Goal: Information Seeking & Learning: Learn about a topic

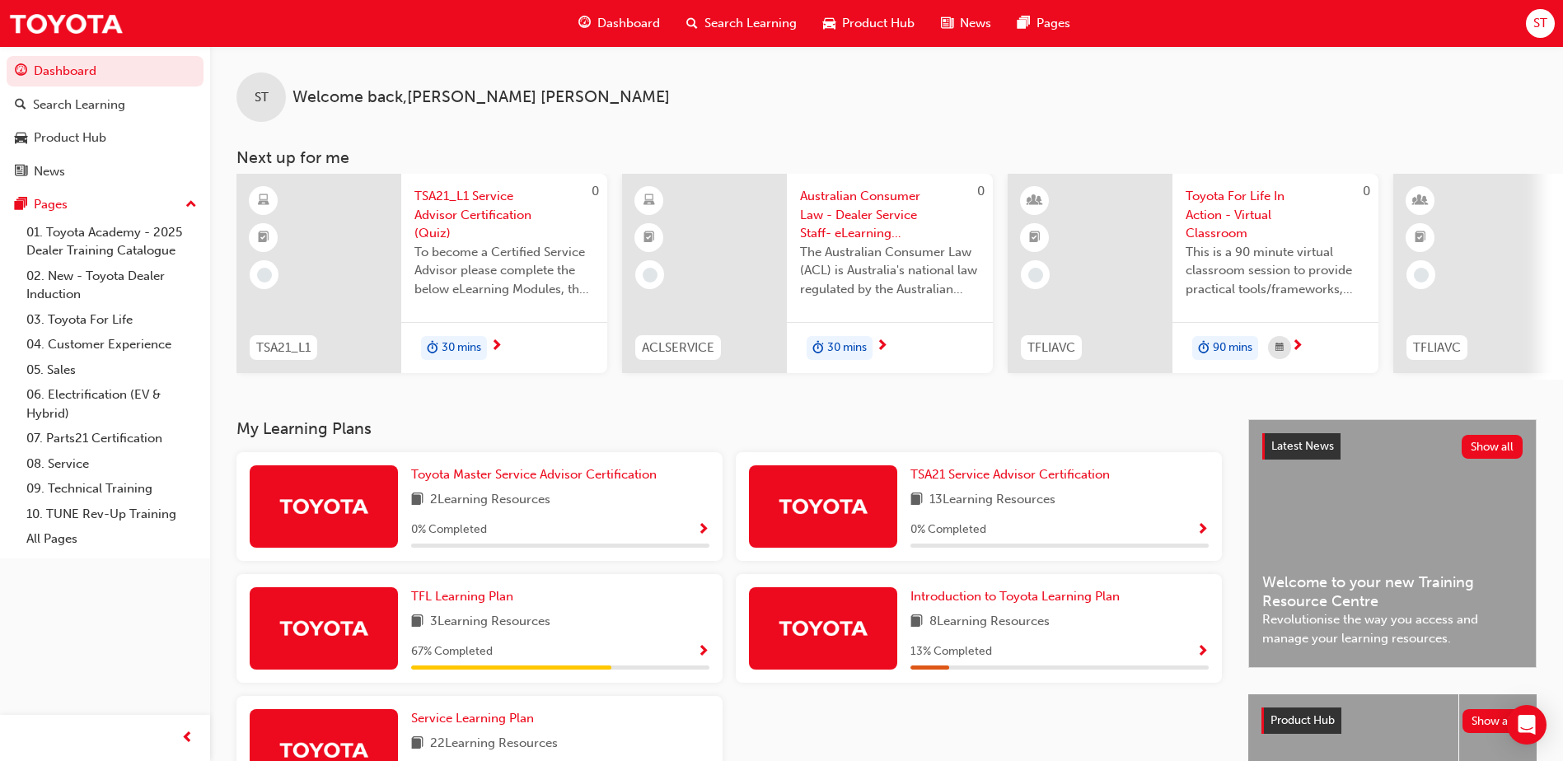
click at [535, 633] on span "3 Learning Resources" at bounding box center [490, 622] width 120 height 21
click at [333, 626] on img at bounding box center [323, 628] width 91 height 29
click at [703, 653] on span "Show Progress" at bounding box center [703, 652] width 12 height 15
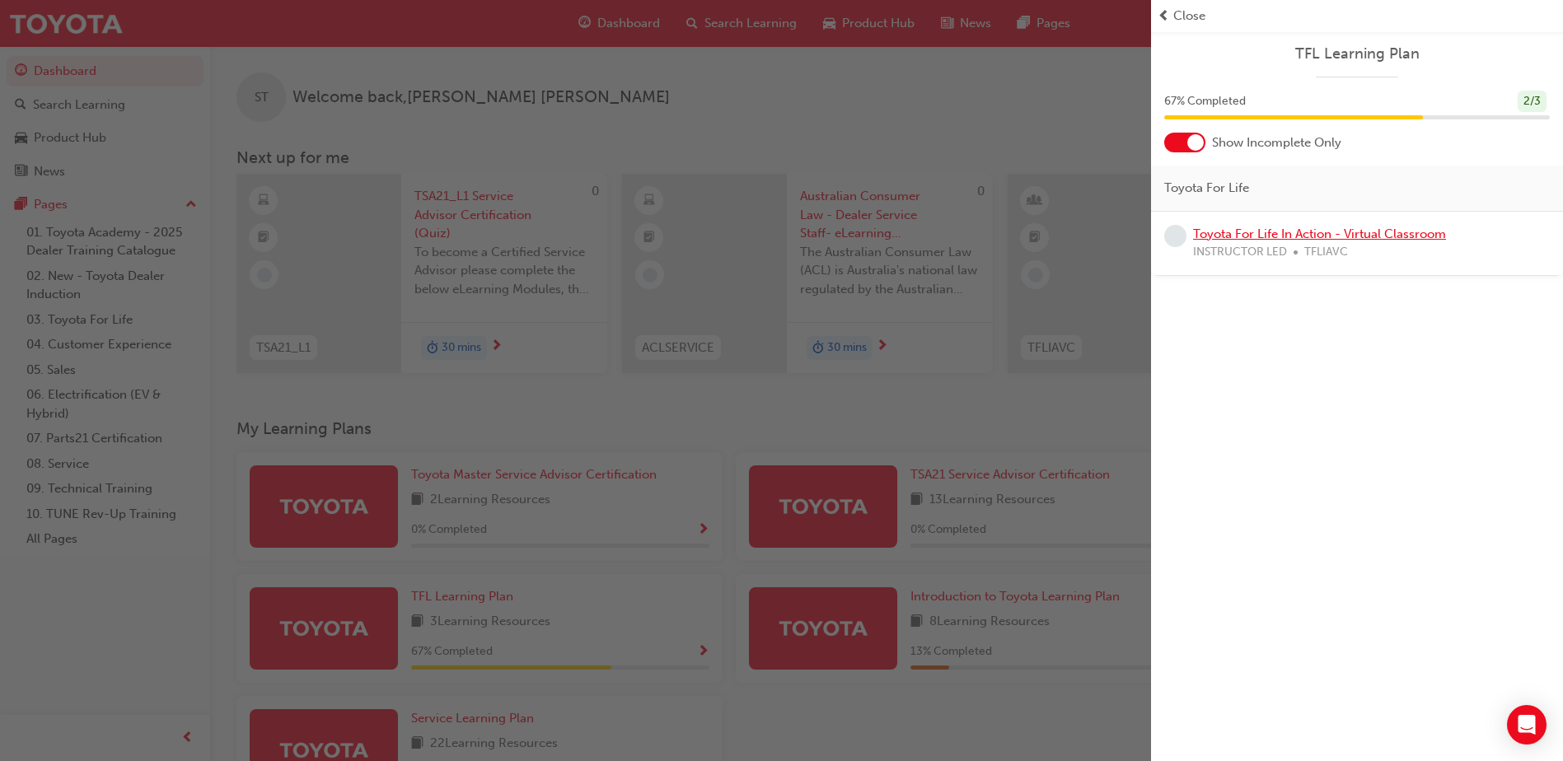
click at [1413, 236] on link "Toyota For Life In Action - Virtual Classroom" at bounding box center [1319, 234] width 253 height 15
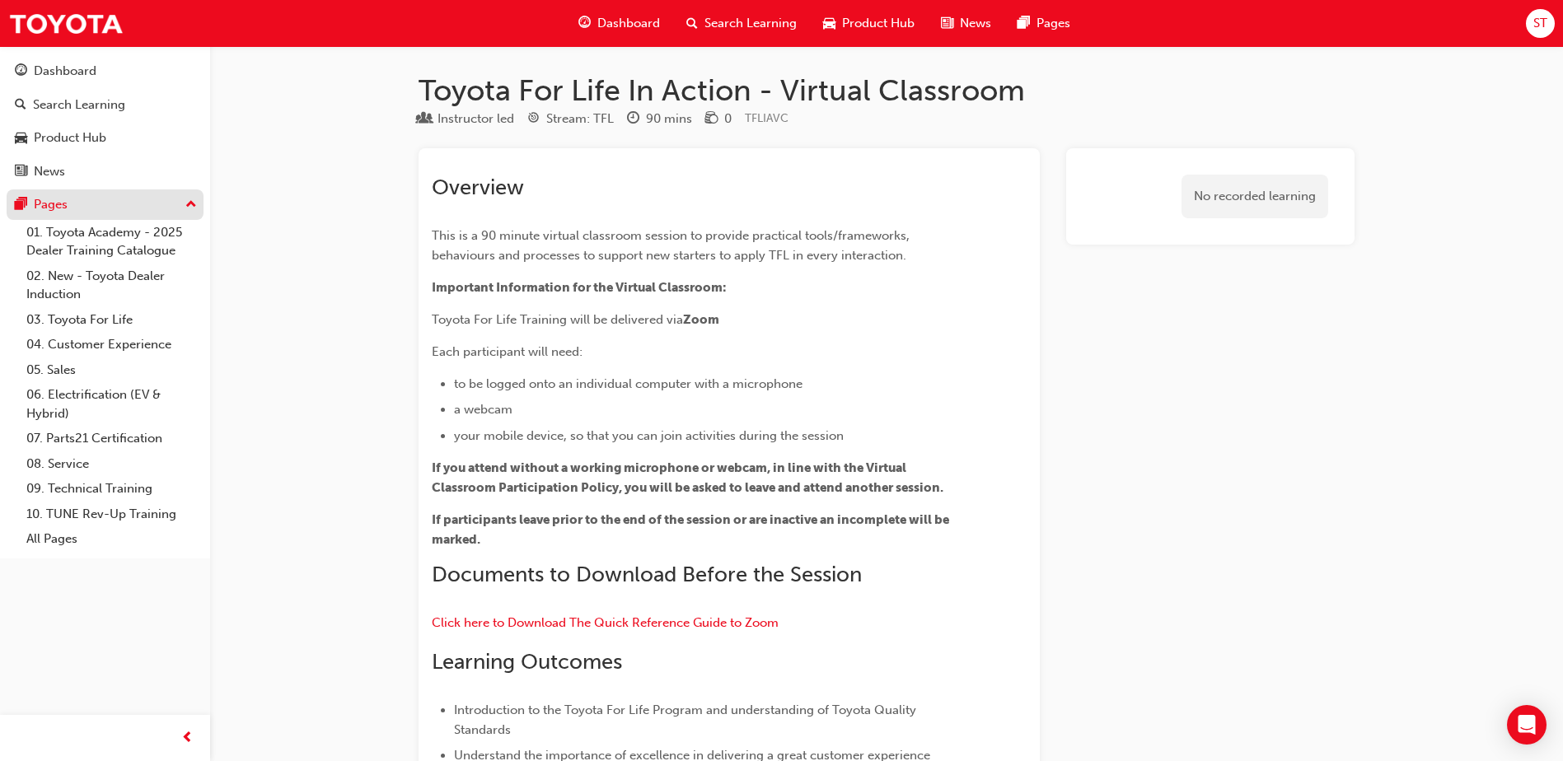
click at [81, 206] on div "Pages" at bounding box center [105, 204] width 180 height 21
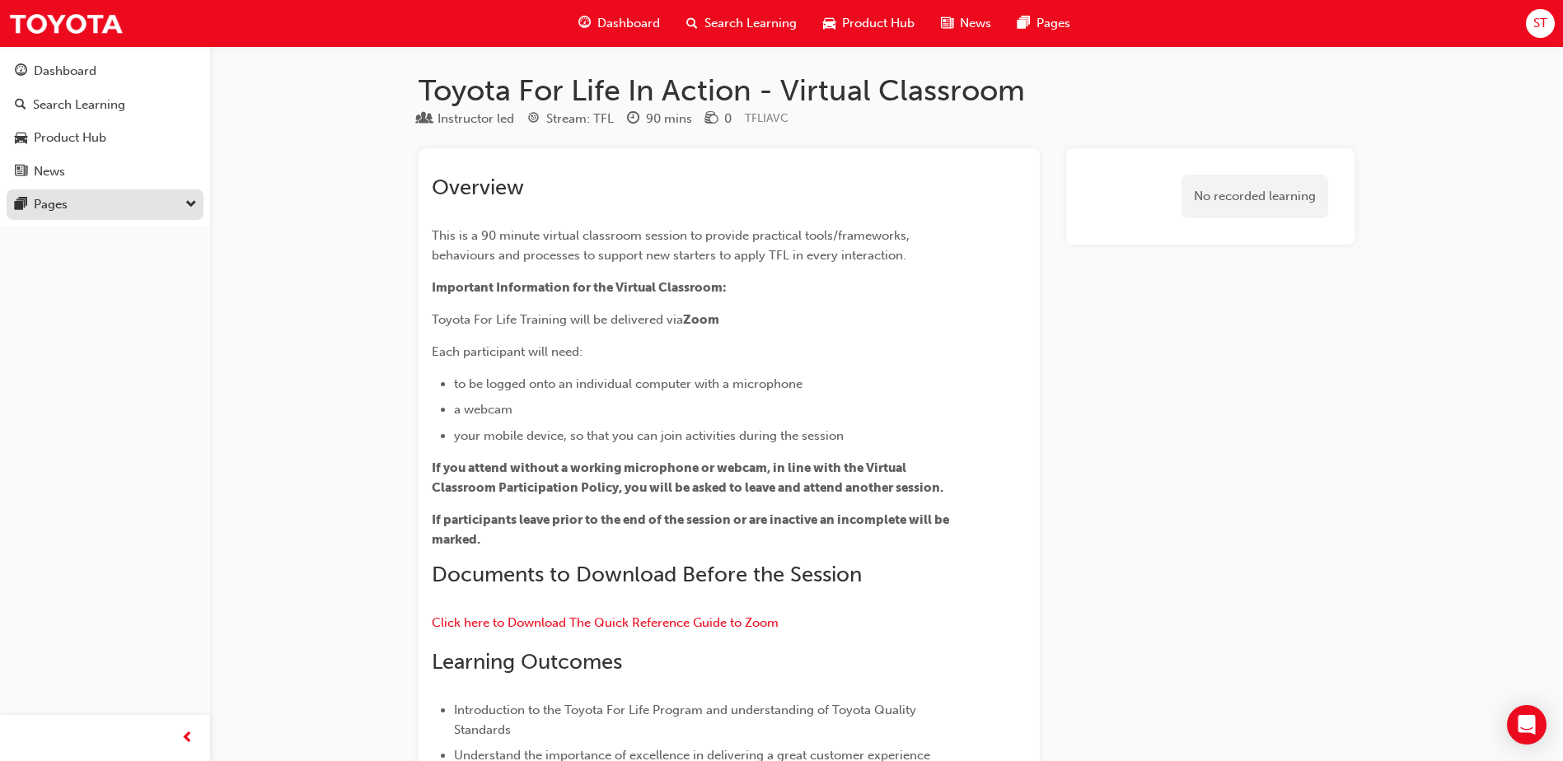
click at [94, 218] on button "Pages" at bounding box center [105, 204] width 197 height 30
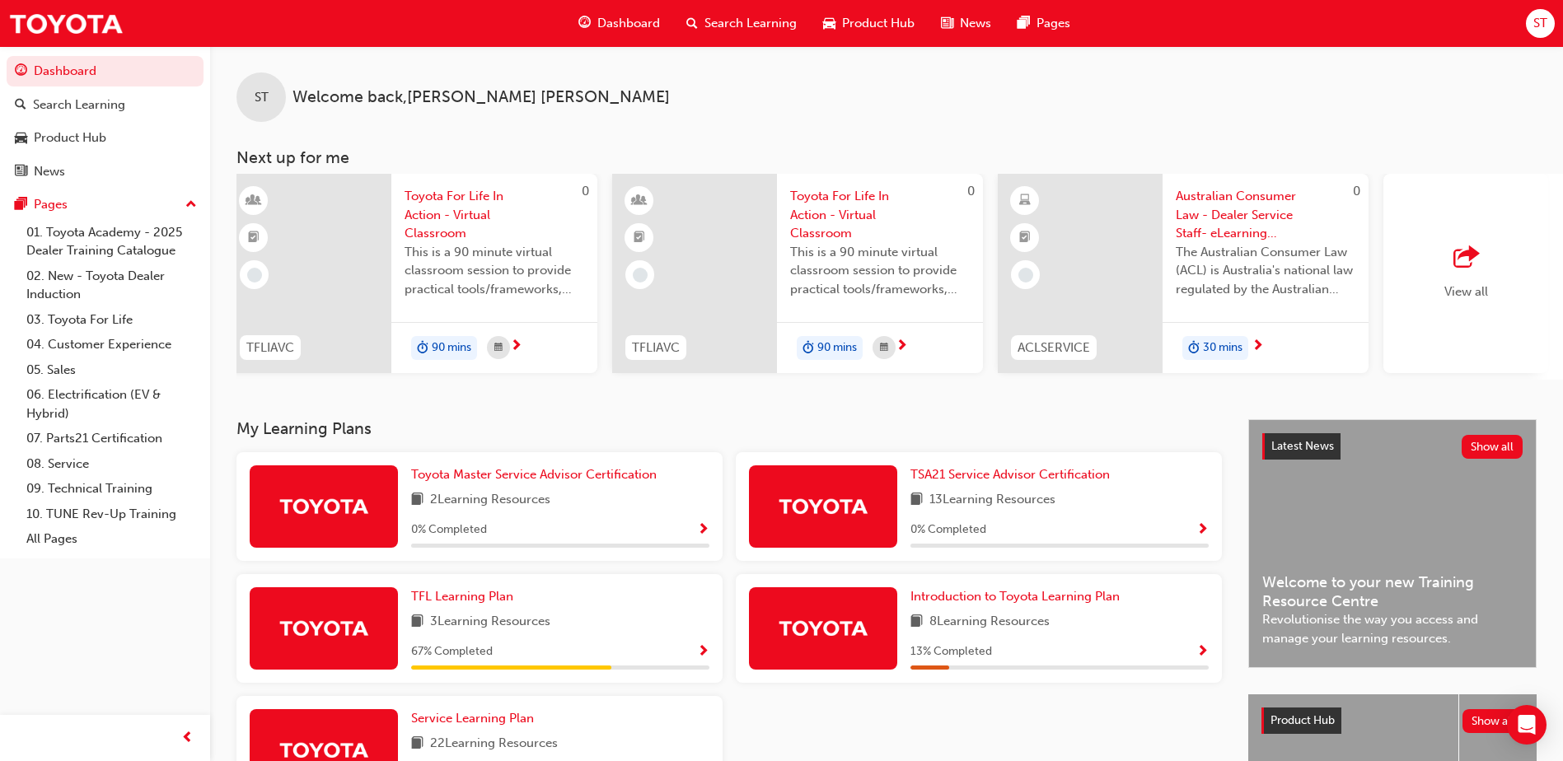
scroll to position [0, 984]
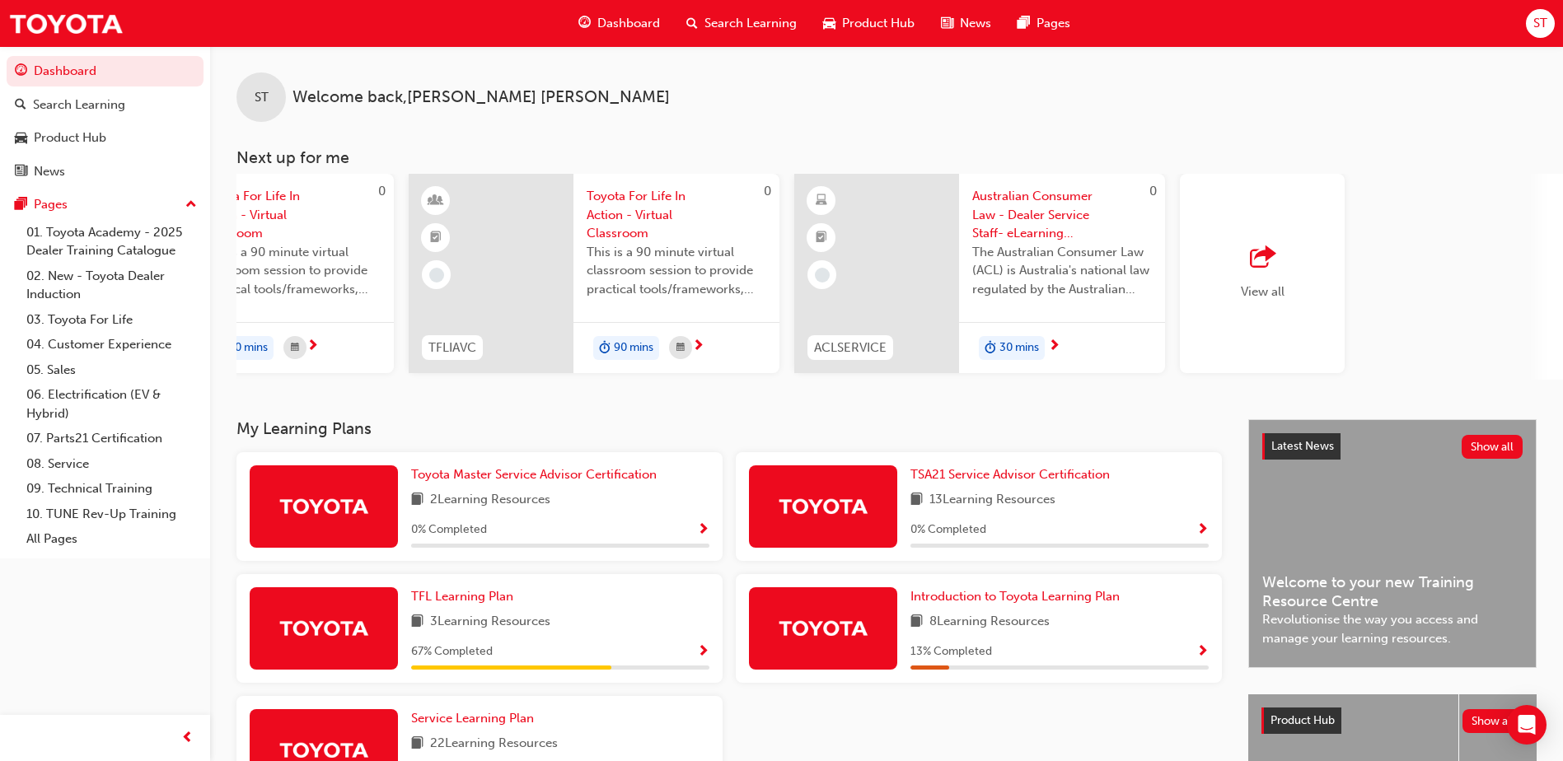
click at [1264, 315] on div "View all" at bounding box center [1262, 273] width 165 height 199
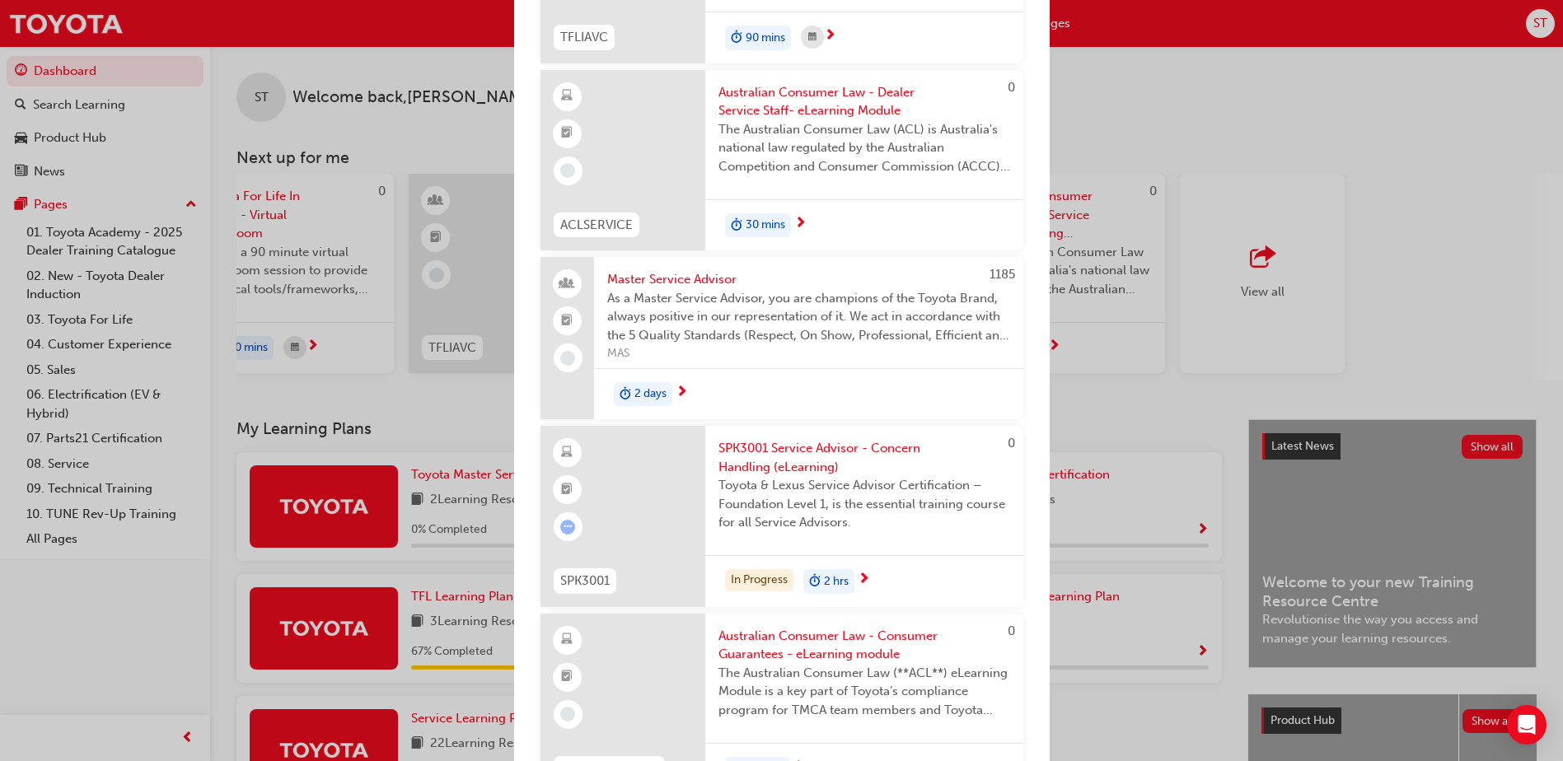
scroll to position [803, 0]
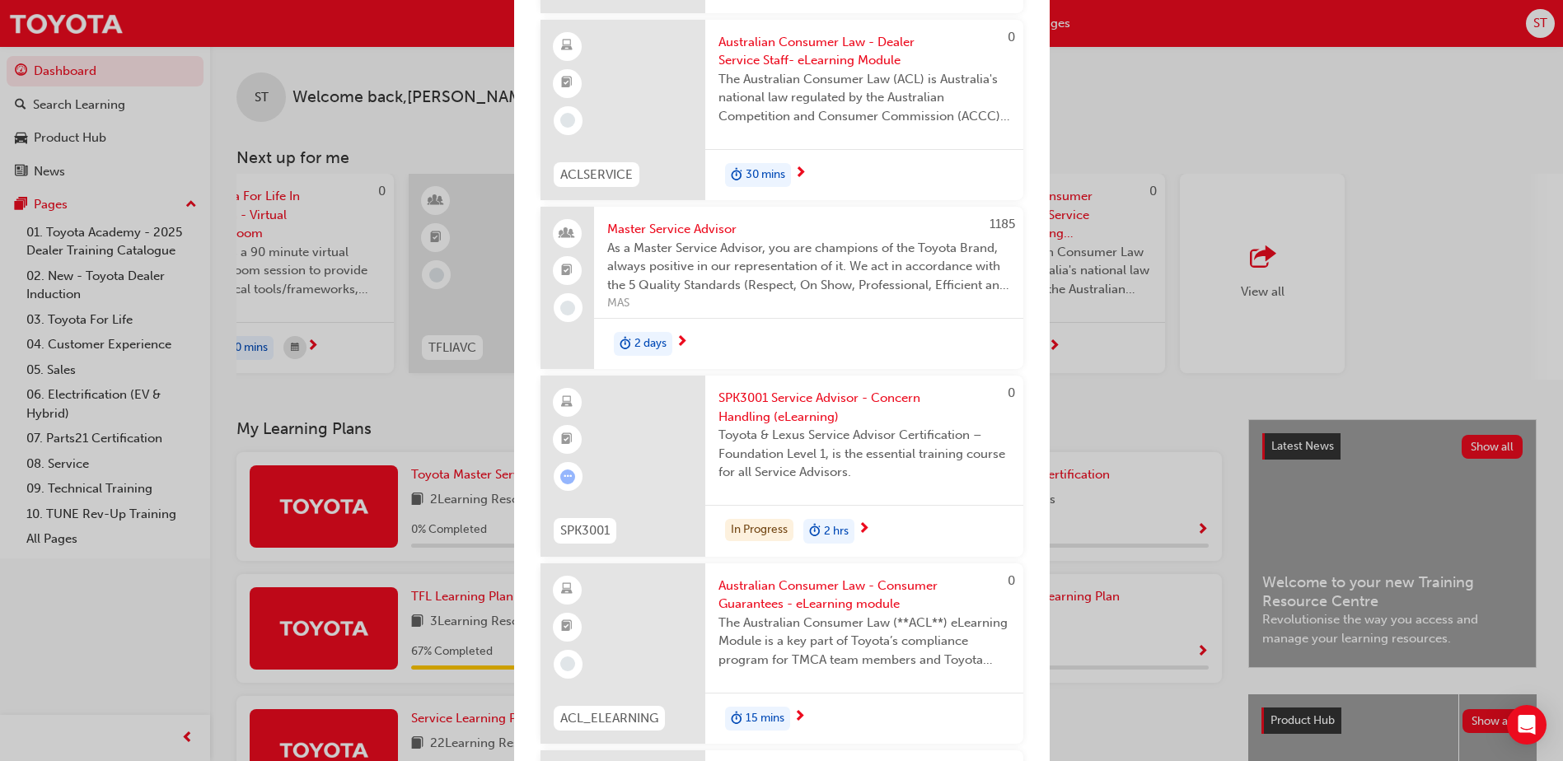
click at [842, 408] on span "SPK3001 Service Advisor - Concern Handling (eLearning)" at bounding box center [864, 407] width 292 height 37
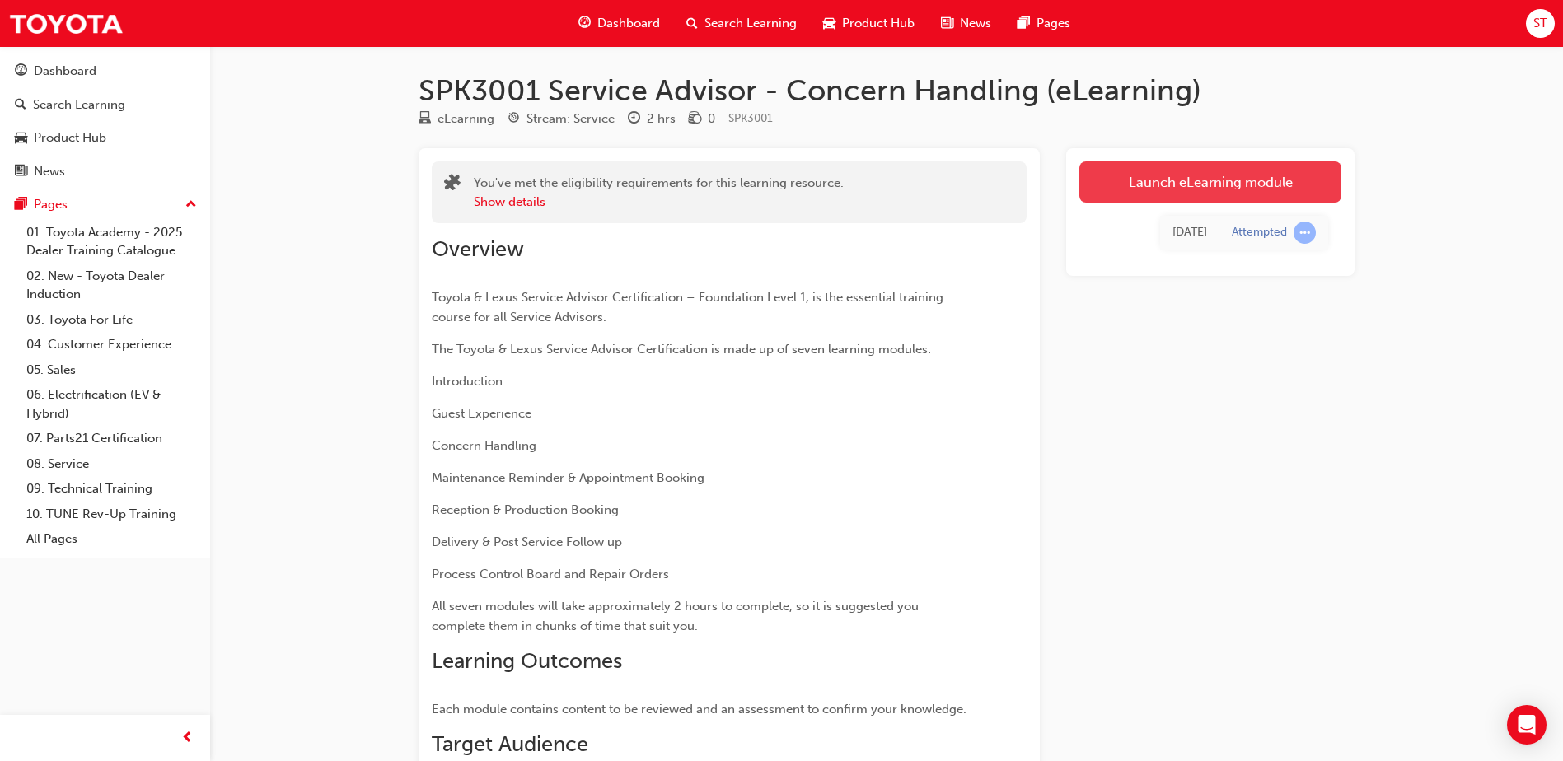
click at [1161, 190] on link "Launch eLearning module" at bounding box center [1210, 181] width 262 height 41
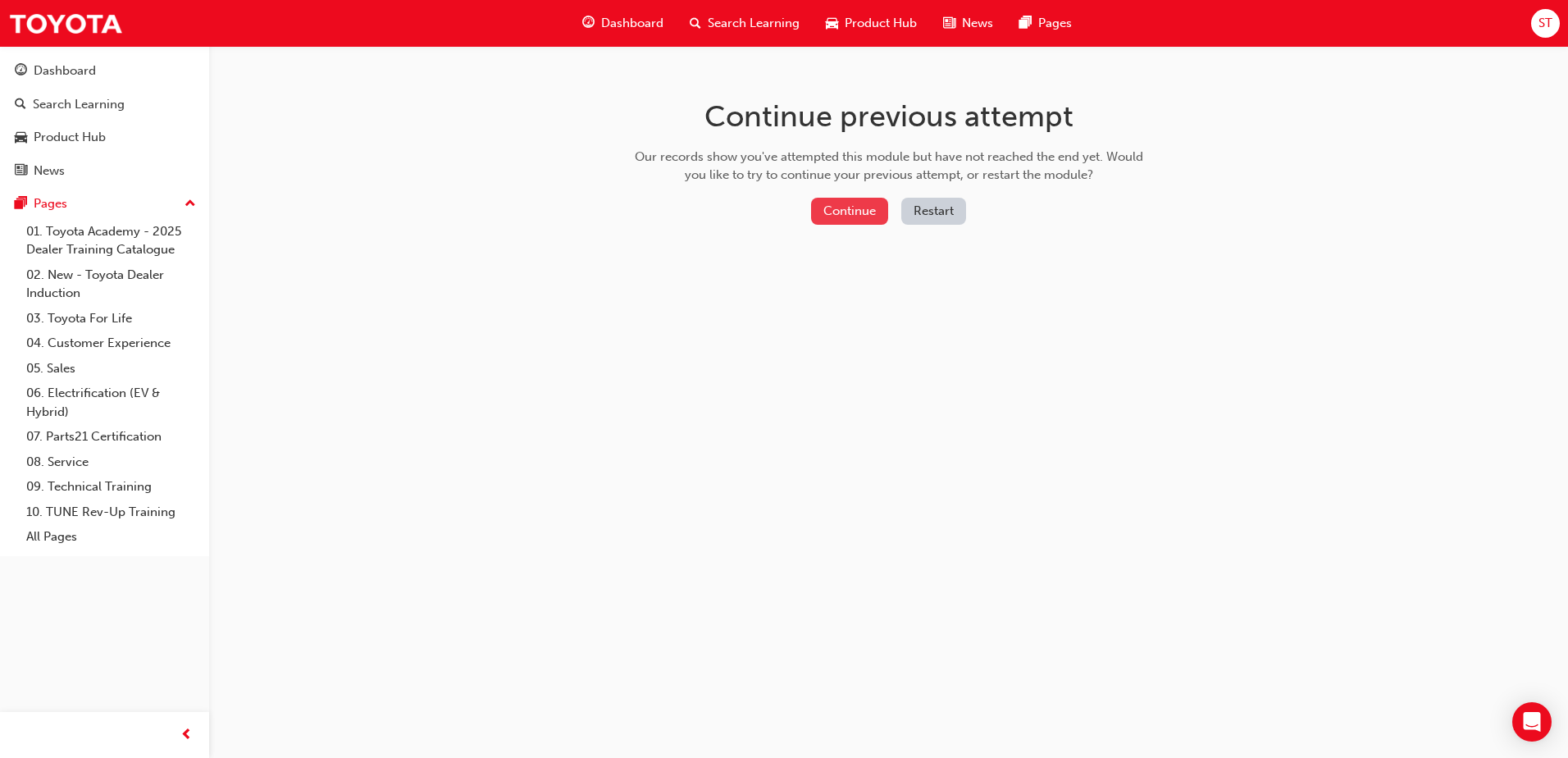
click at [847, 206] on button "Continue" at bounding box center [849, 211] width 77 height 27
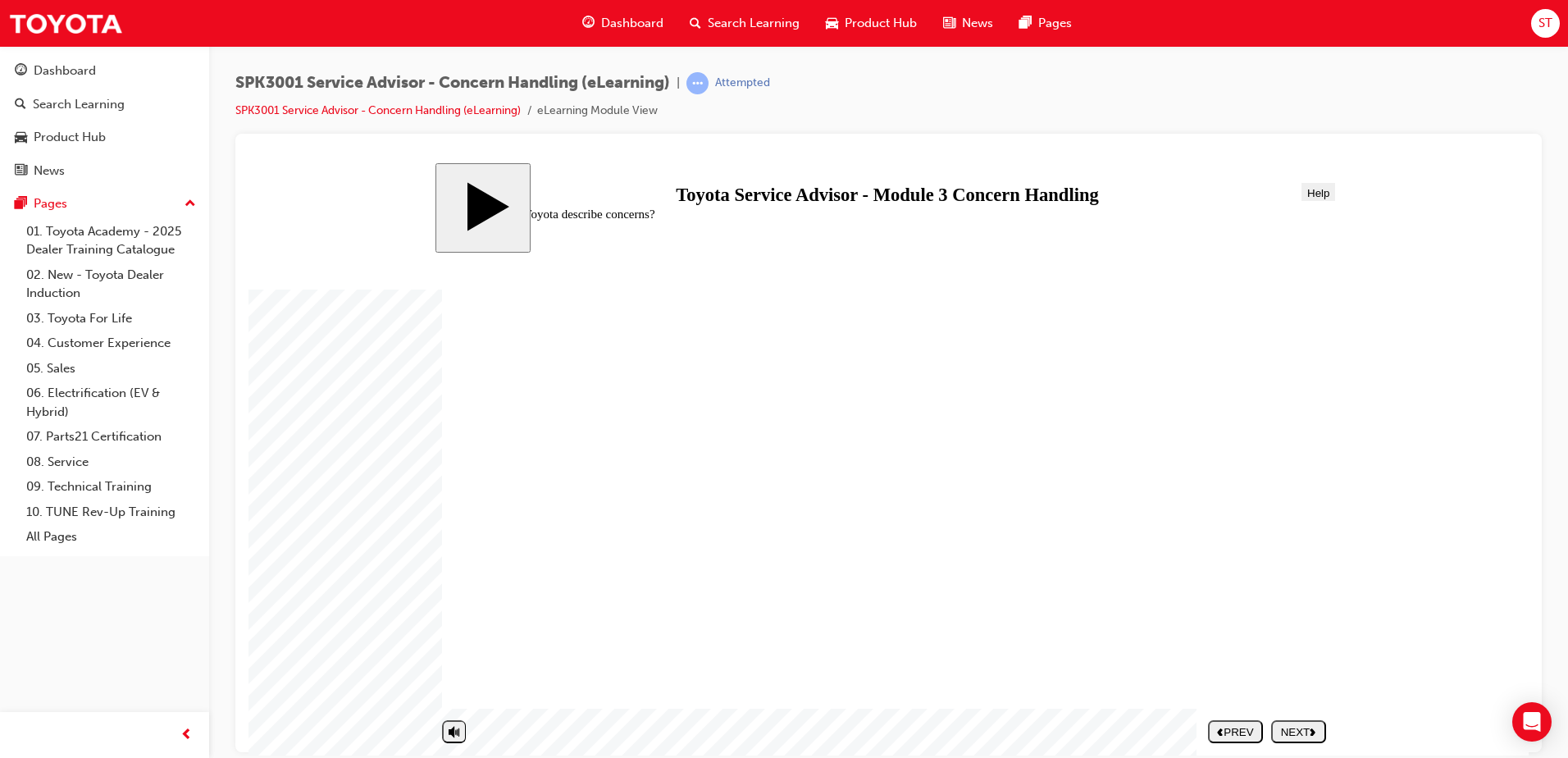
click at [1308, 723] on button "NEXT" at bounding box center [1298, 730] width 55 height 23
